Goal: Task Accomplishment & Management: Use online tool/utility

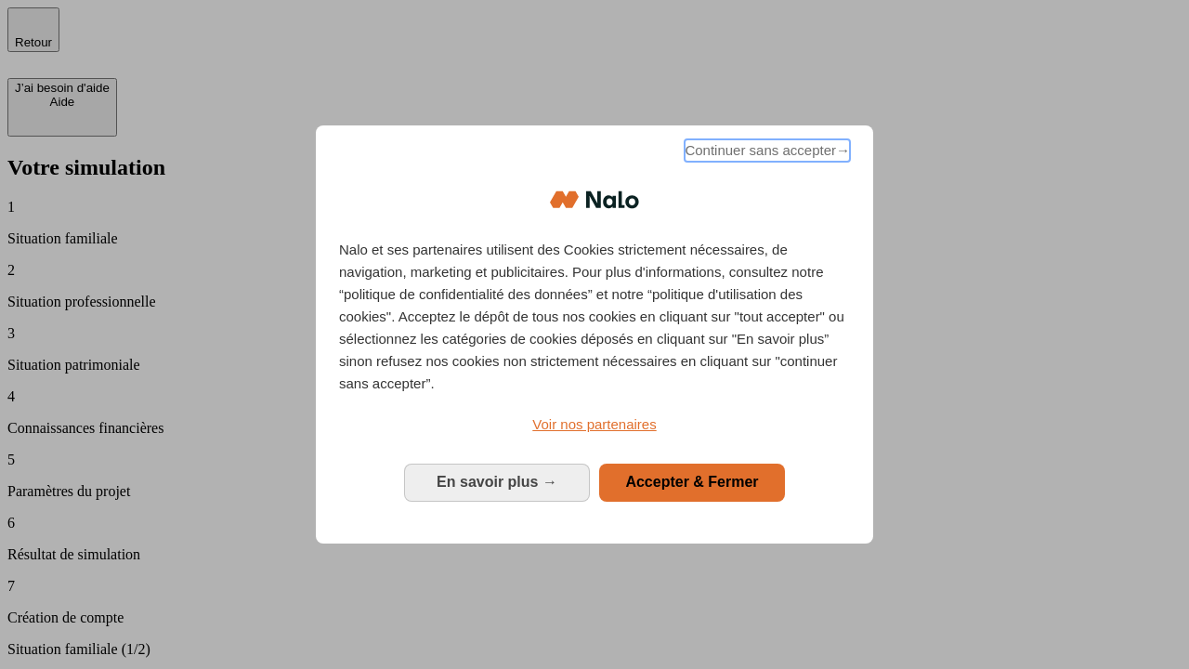
click at [766, 153] on span "Continuer sans accepter →" at bounding box center [767, 150] width 165 height 22
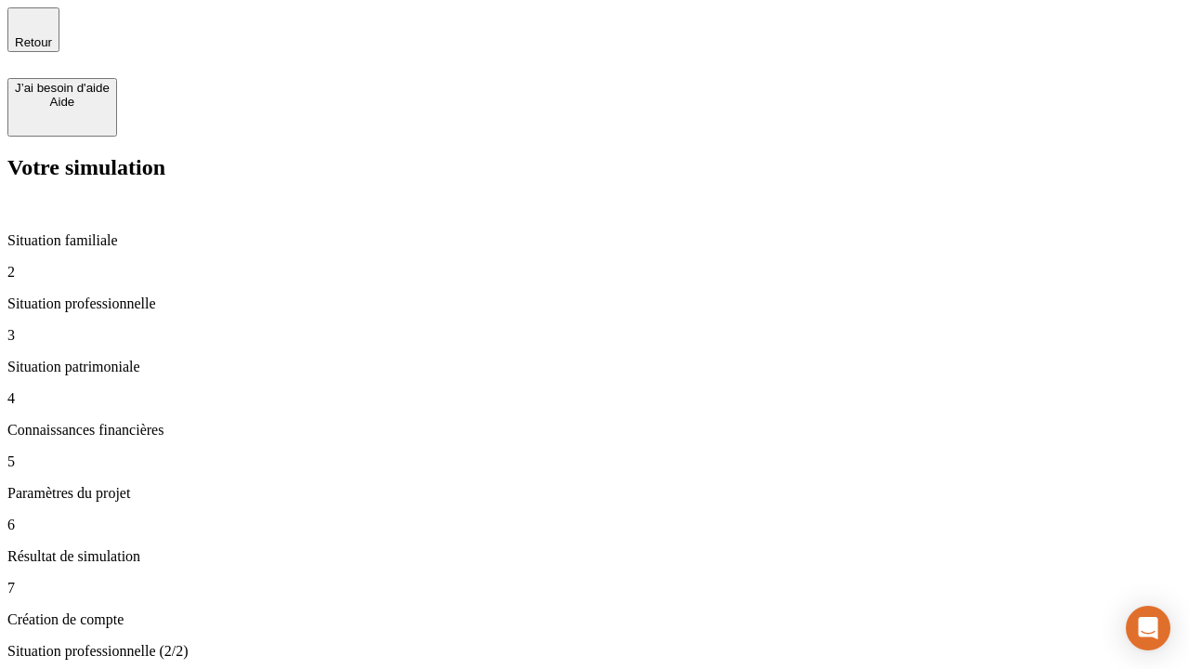
type input "30 000"
type input "1 000"
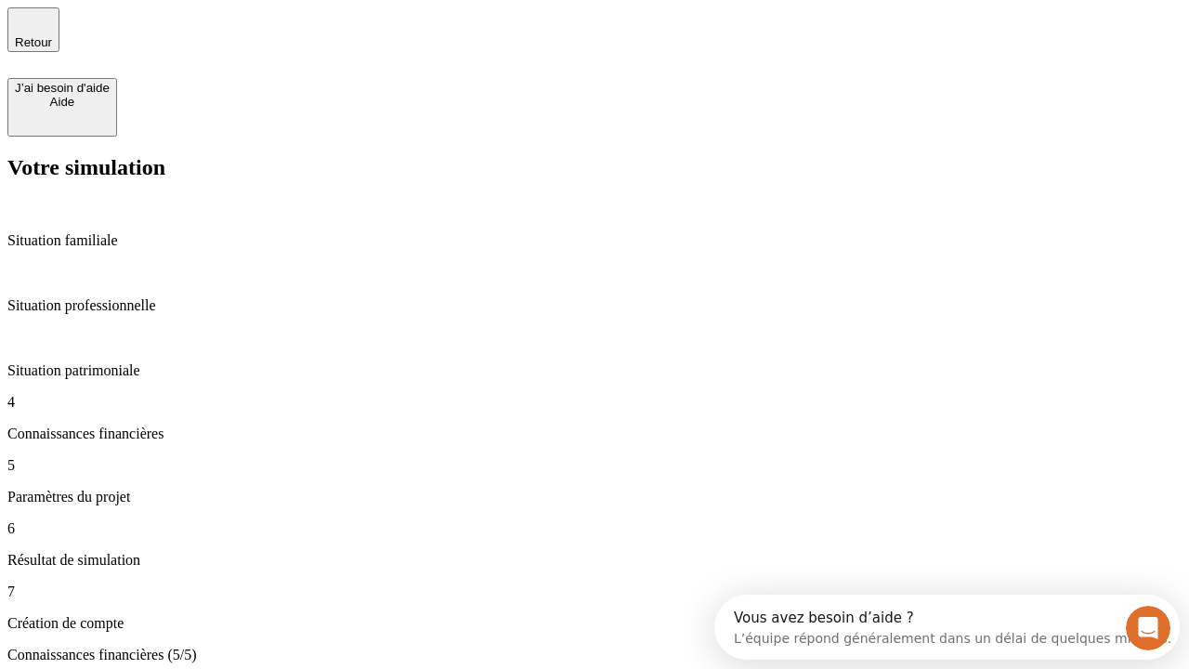
scroll to position [61, 0]
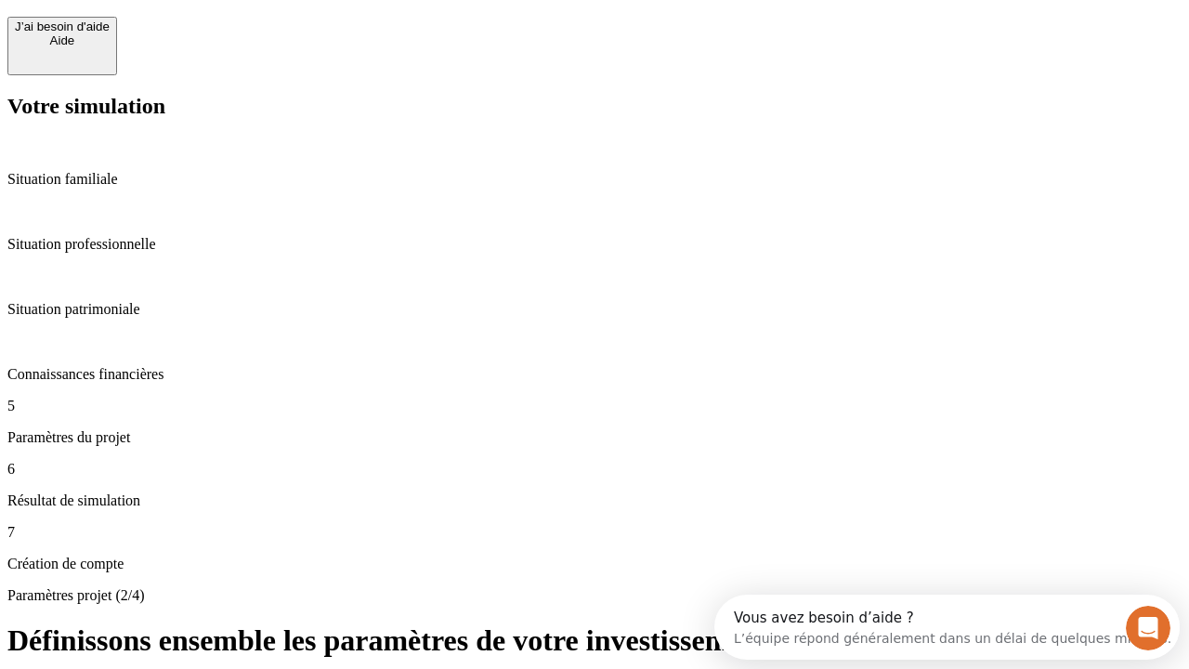
scroll to position [35, 0]
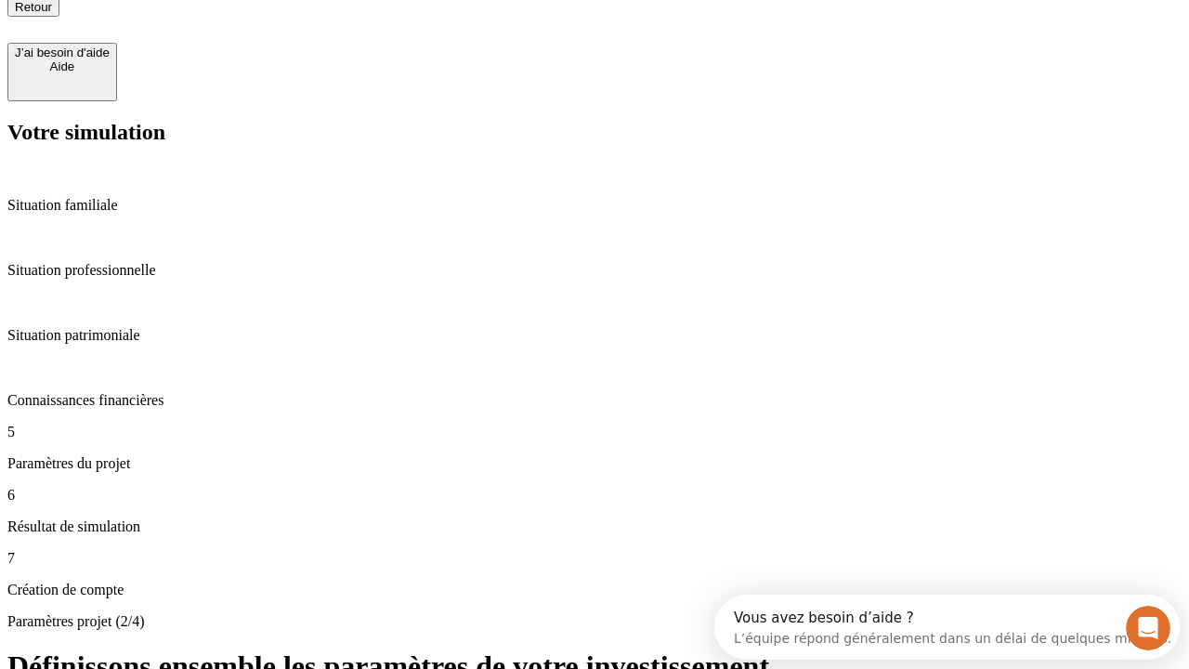
type input "40"
type input "200 000"
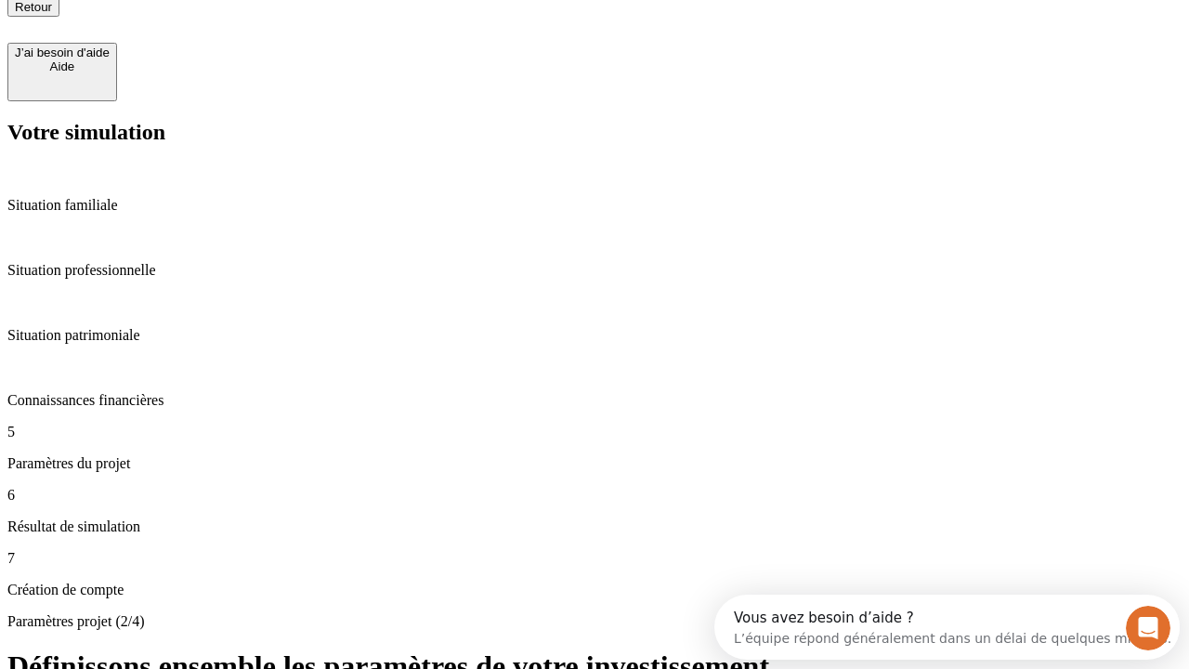
type input "640"
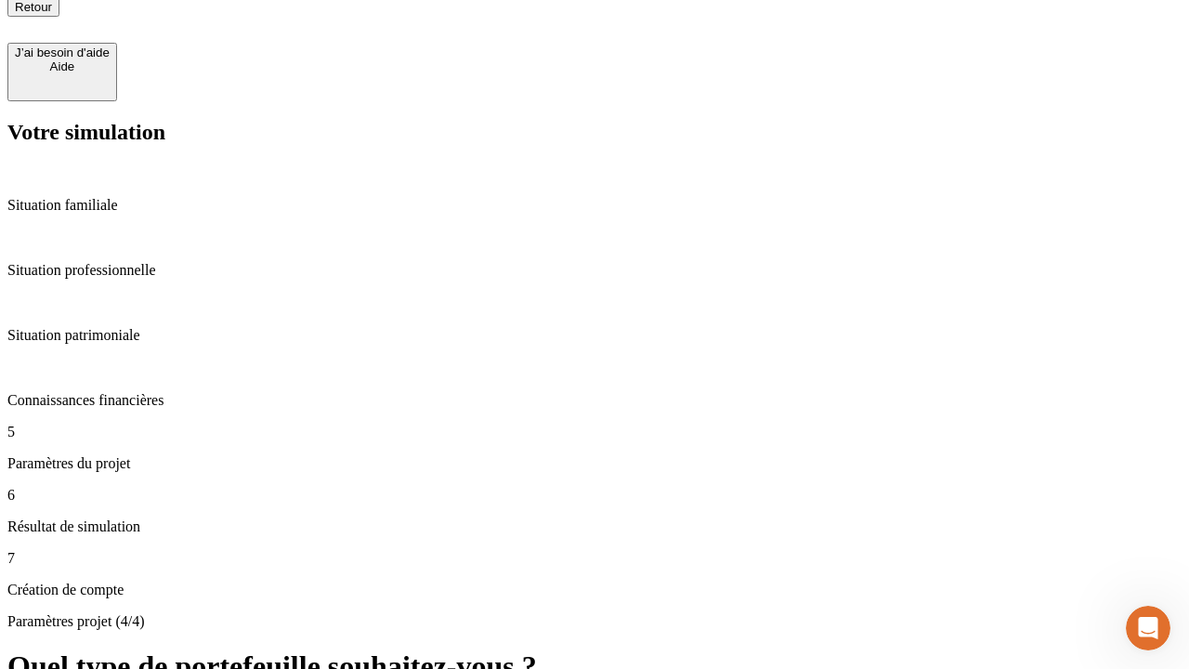
scroll to position [17, 0]
